Goal: Check status: Check status

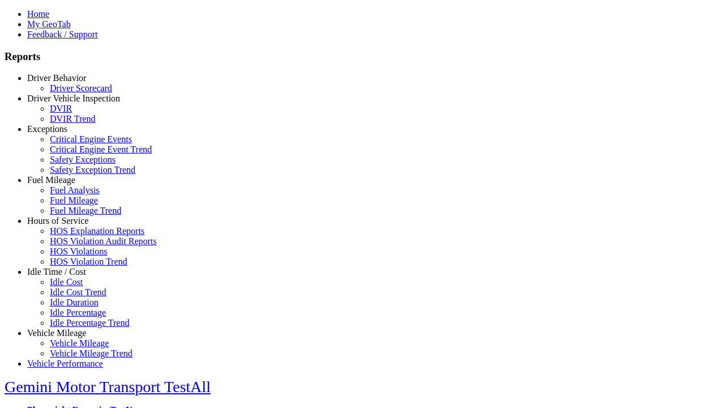
click at [65, 83] on link "Driver Behavior" at bounding box center [56, 78] width 59 height 10
click at [74, 93] on link "Driver Scorecard" at bounding box center [81, 88] width 62 height 10
